Goal: Task Accomplishment & Management: Use online tool/utility

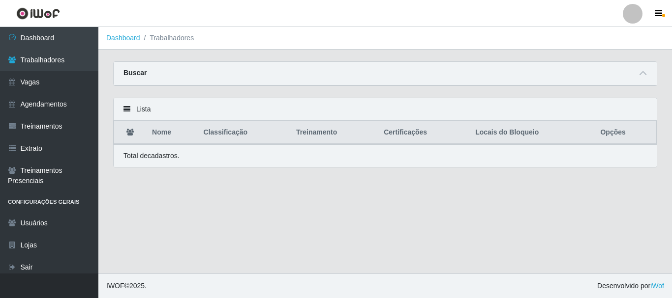
click at [71, 40] on link "Dashboard" at bounding box center [49, 38] width 98 height 22
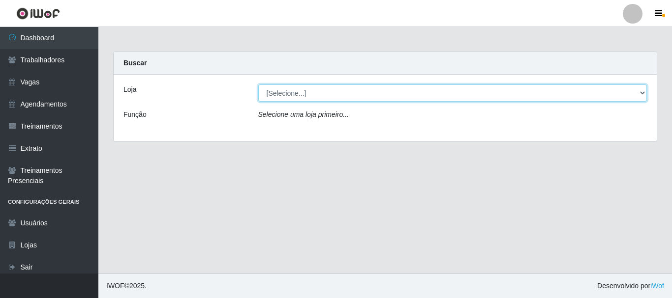
click at [280, 97] on select "[Selecione...] SuperFácil Atacado - [PERSON_NAME]" at bounding box center [452, 93] width 389 height 17
select select "399"
click at [258, 85] on select "[Selecione...] SuperFácil Atacado - [PERSON_NAME]" at bounding box center [452, 93] width 389 height 17
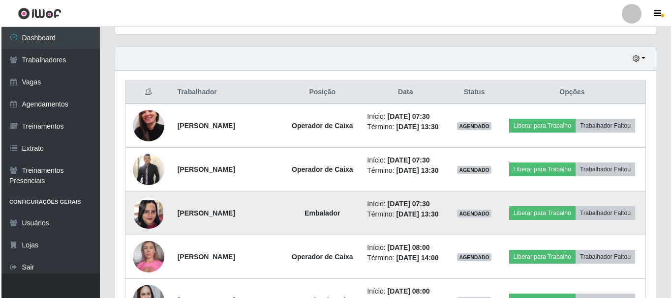
scroll to position [344, 0]
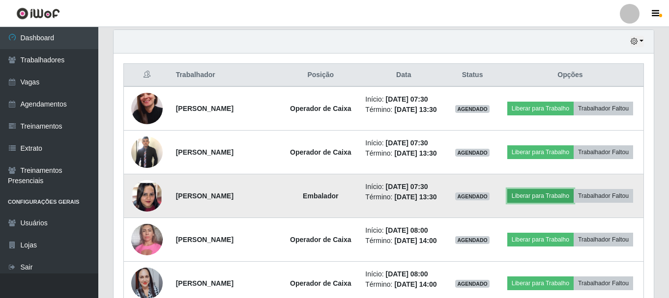
click at [556, 195] on button "Liberar para Trabalho" at bounding box center [540, 196] width 66 height 14
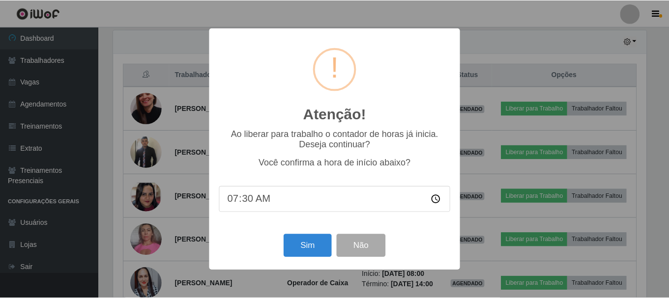
scroll to position [204, 535]
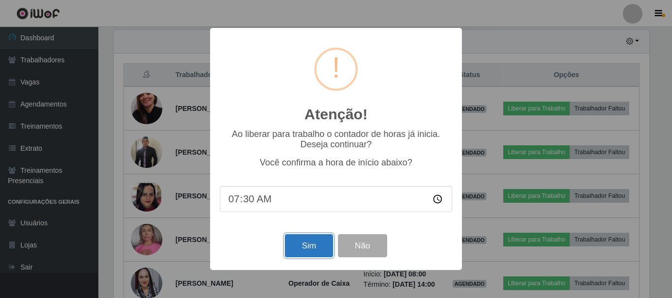
click at [306, 249] on button "Sim" at bounding box center [309, 246] width 48 height 23
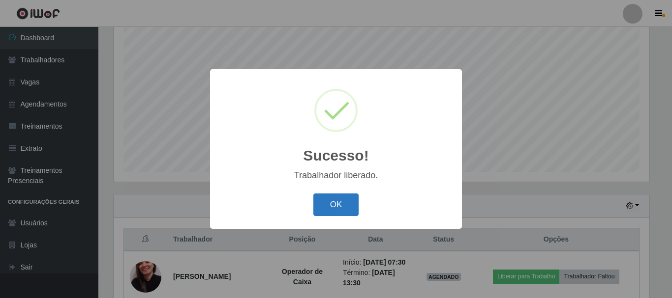
click at [333, 209] on button "OK" at bounding box center [336, 205] width 46 height 23
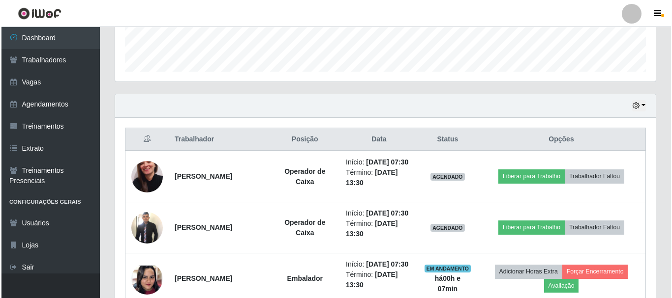
scroll to position [376, 0]
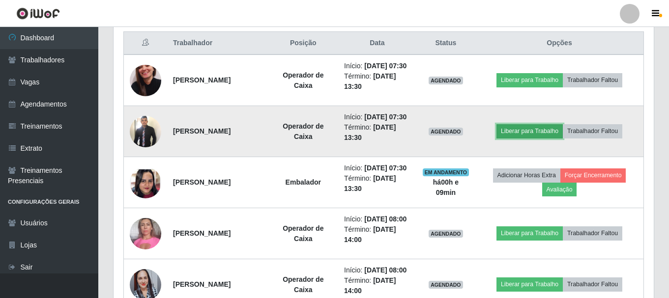
click at [526, 138] on button "Liberar para Trabalho" at bounding box center [530, 131] width 66 height 14
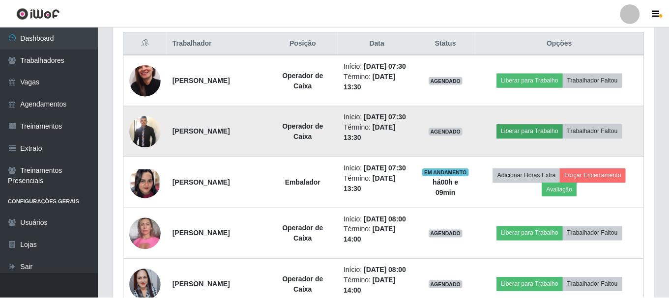
scroll to position [204, 535]
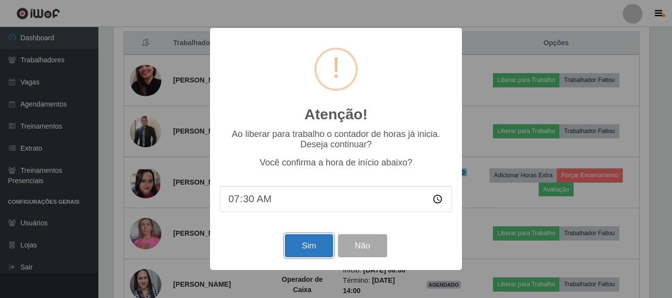
click at [311, 250] on button "Sim" at bounding box center [309, 246] width 48 height 23
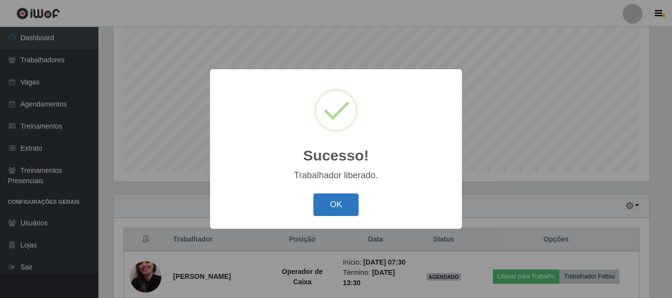
click at [332, 212] on button "OK" at bounding box center [336, 205] width 46 height 23
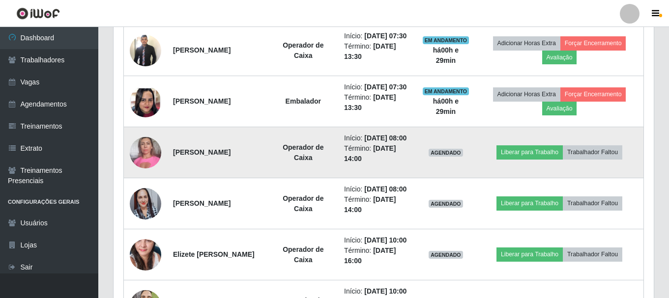
scroll to position [474, 0]
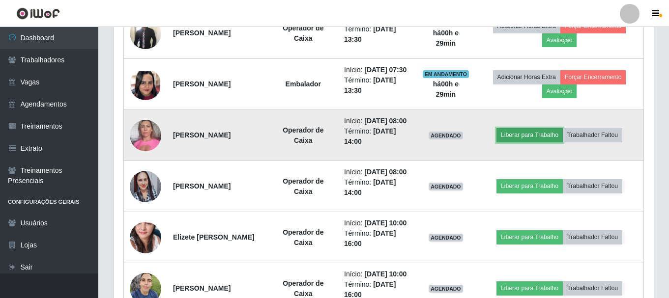
click at [533, 142] on button "Liberar para Trabalho" at bounding box center [530, 135] width 66 height 14
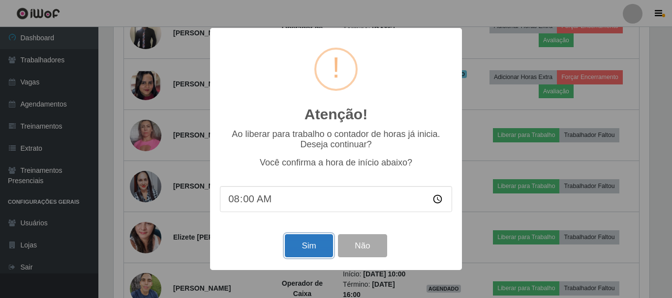
click at [306, 248] on button "Sim" at bounding box center [309, 246] width 48 height 23
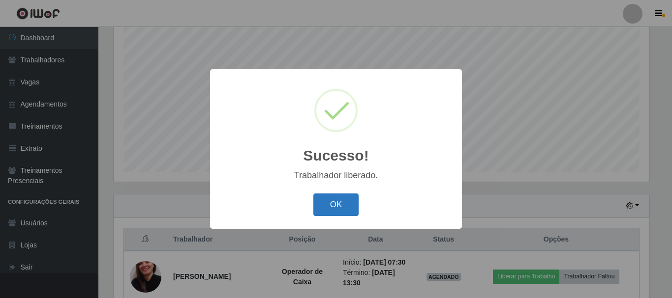
click at [349, 208] on button "OK" at bounding box center [336, 205] width 46 height 23
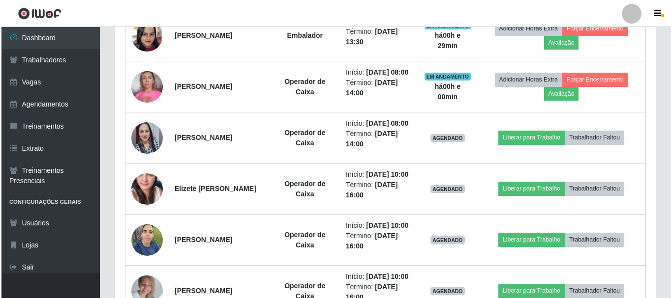
scroll to position [524, 0]
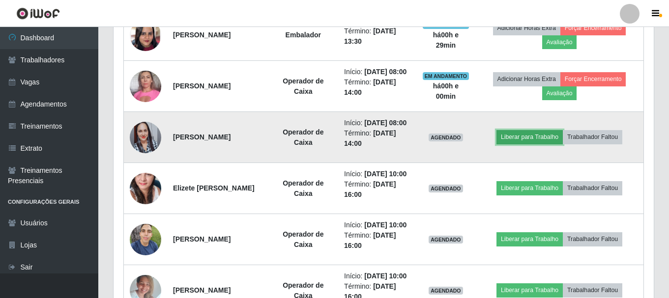
click at [533, 144] on button "Liberar para Trabalho" at bounding box center [530, 137] width 66 height 14
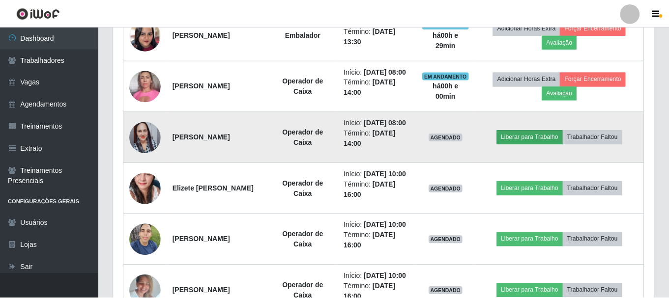
scroll to position [204, 535]
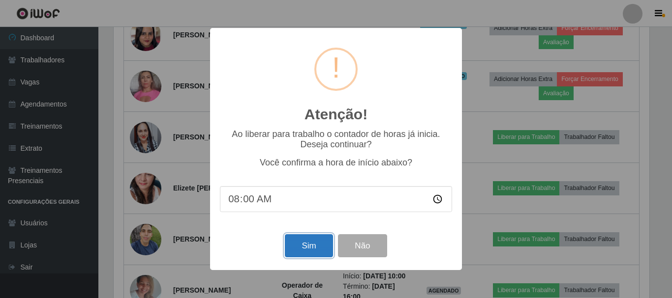
click at [307, 250] on button "Sim" at bounding box center [309, 246] width 48 height 23
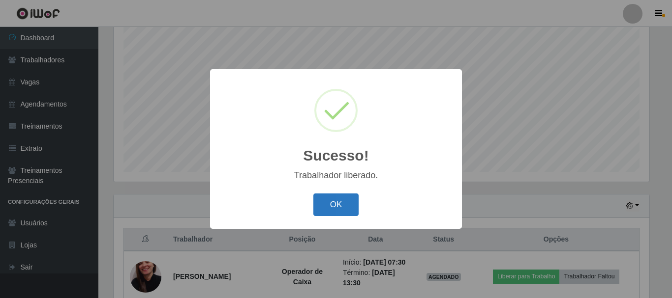
click at [328, 199] on button "OK" at bounding box center [336, 205] width 46 height 23
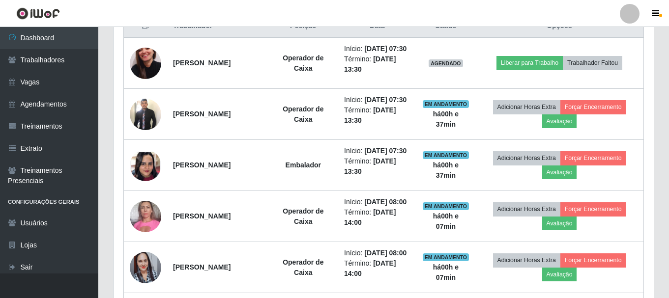
scroll to position [376, 0]
